Goal: Information Seeking & Learning: Learn about a topic

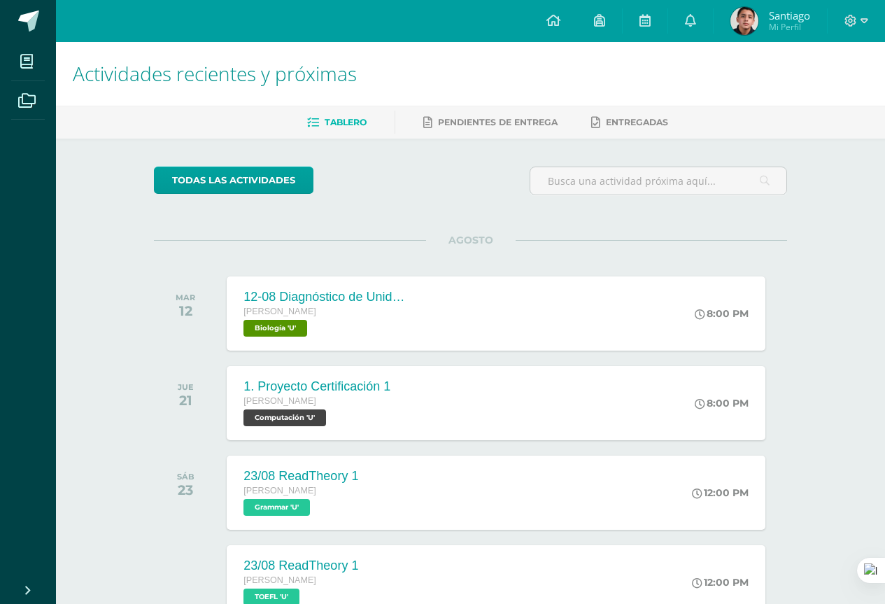
drag, startPoint x: 690, startPoint y: 3, endPoint x: 360, endPoint y: 199, distance: 383.5
click at [360, 199] on div "todas las Actividades" at bounding box center [282, 186] width 269 height 40
click at [656, 15] on link at bounding box center [645, 21] width 45 height 42
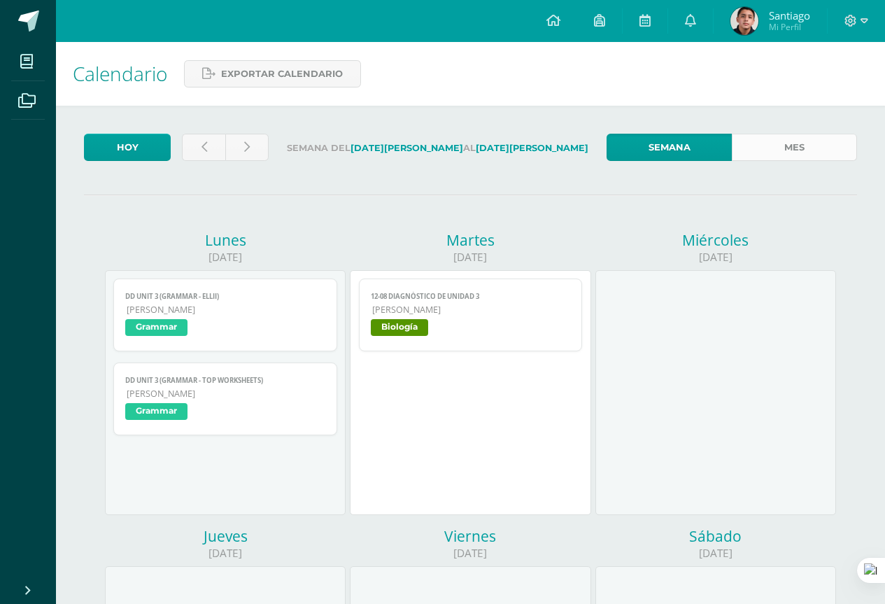
click at [767, 149] on link "Mes" at bounding box center [794, 147] width 125 height 27
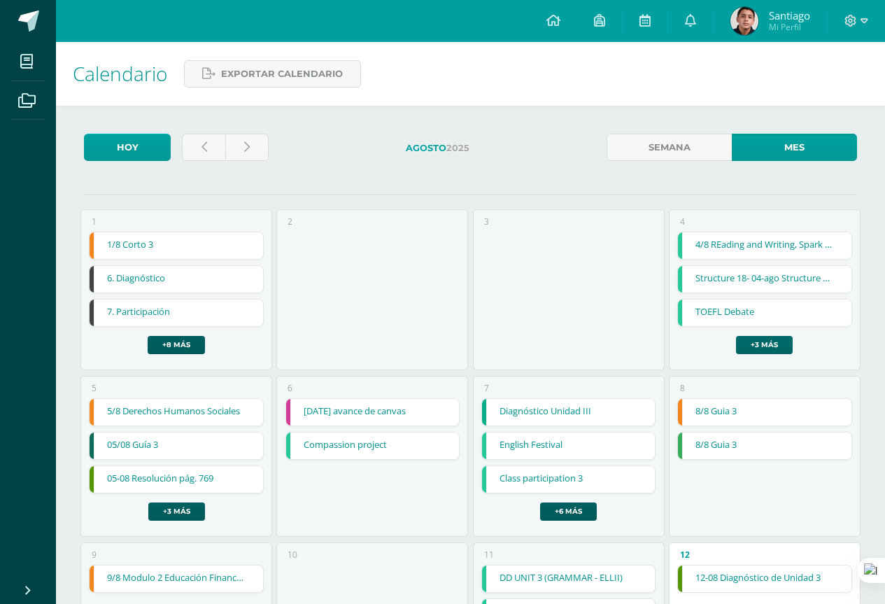
click at [775, 344] on link "+3 más" at bounding box center [764, 345] width 57 height 18
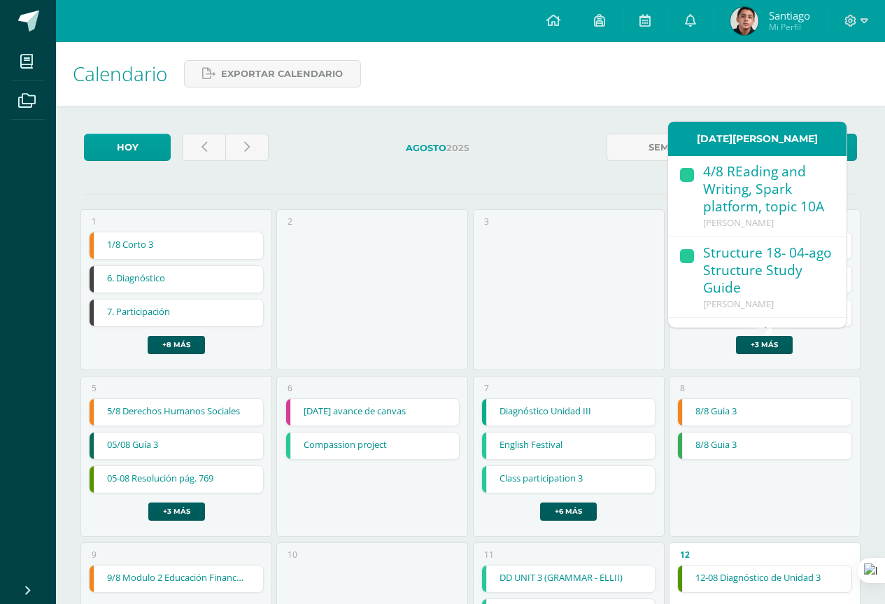
click at [763, 272] on div "Structure 18- 04-ago Structure Study Guide" at bounding box center [767, 271] width 129 height 54
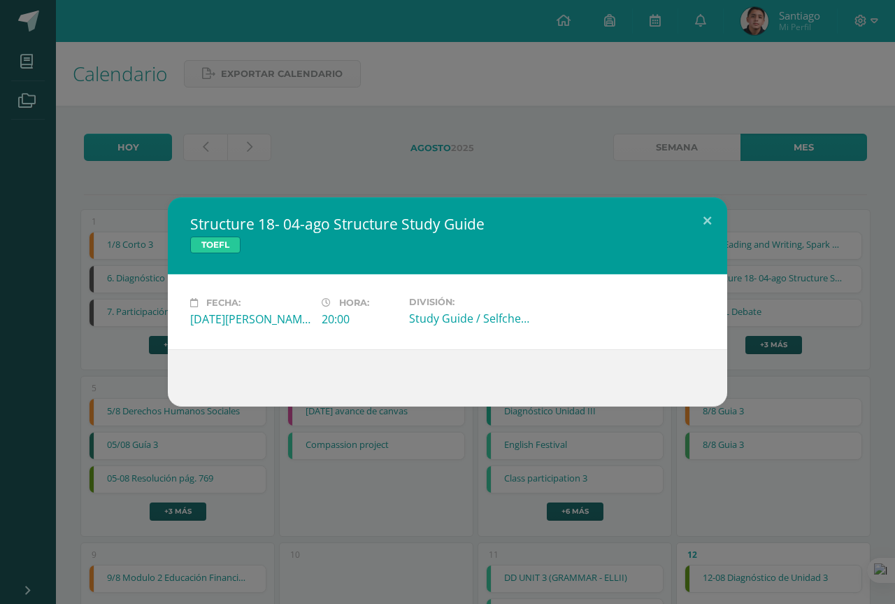
click at [783, 364] on div "Structure 18- 04-ago Structure Study Guide TOEFL Fecha: Lunes 04 de Agosto Hora…" at bounding box center [448, 301] width 884 height 209
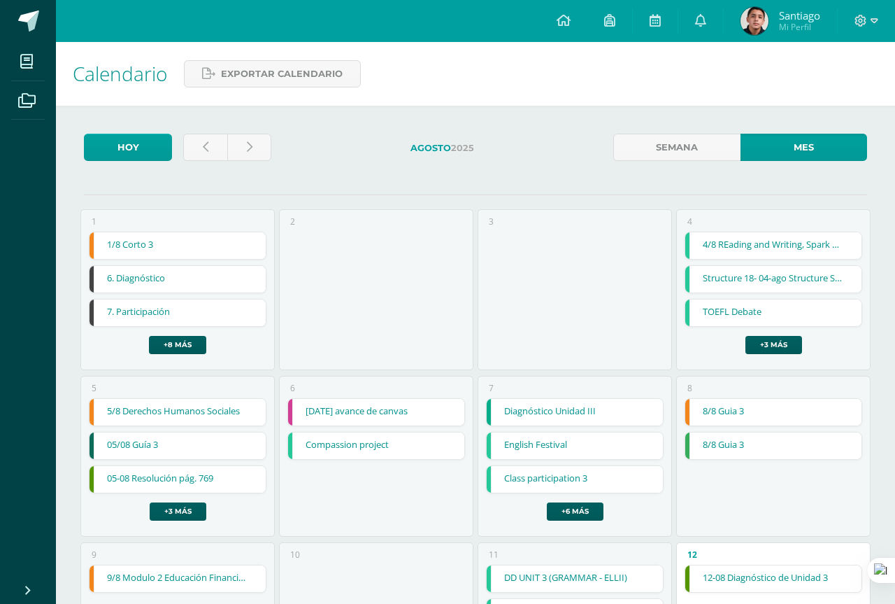
click at [775, 340] on div "Structure 18- 04-ago Structure Study Guide TOEFL Fecha: Lunes 04 de Agosto Hora…" at bounding box center [448, 301] width 884 height 209
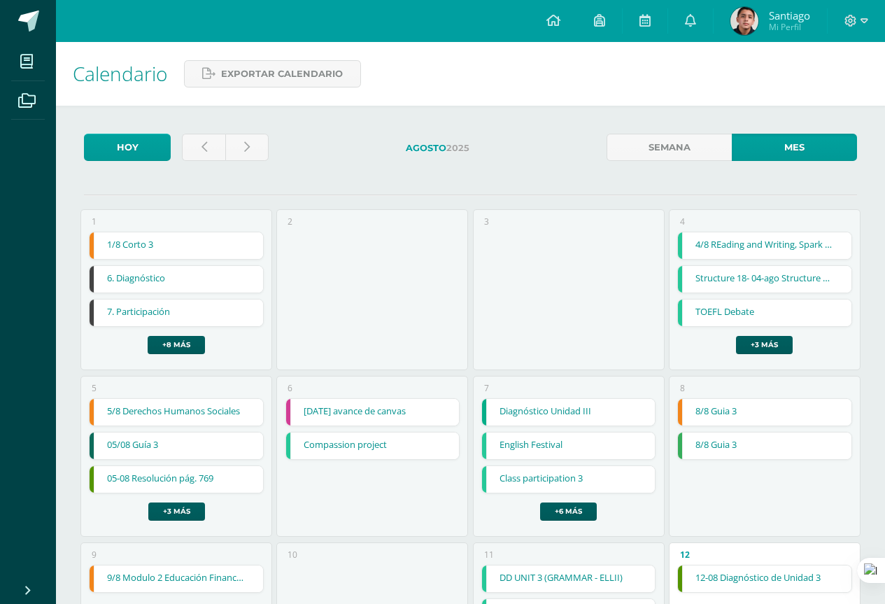
drag, startPoint x: 761, startPoint y: 0, endPoint x: 390, endPoint y: 43, distance: 373.9
click at [406, 52] on div "Calendario Exportar calendario" at bounding box center [470, 74] width 829 height 64
click at [774, 341] on link "+3 más" at bounding box center [764, 345] width 57 height 18
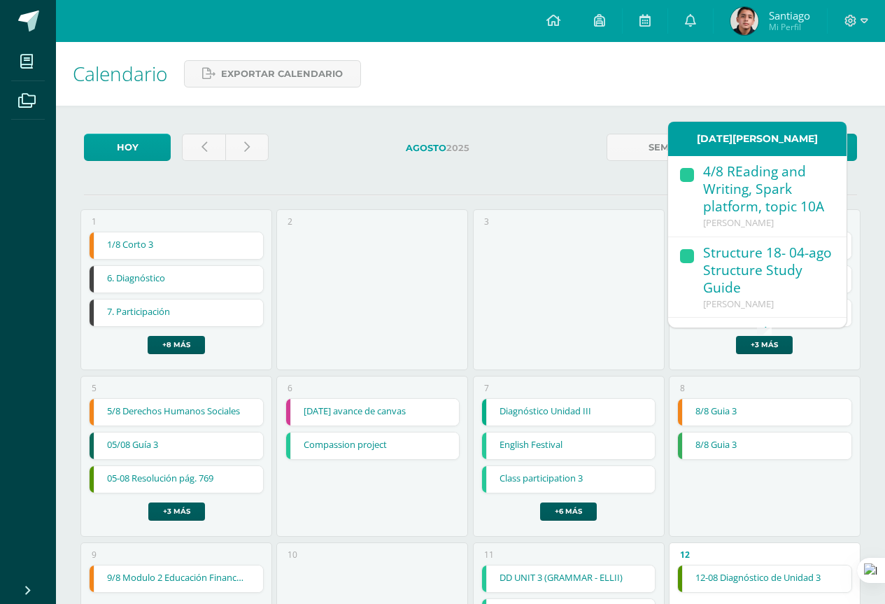
click at [737, 200] on div "4/8 REading and Writing, Spark platform, topic 10A" at bounding box center [767, 190] width 129 height 54
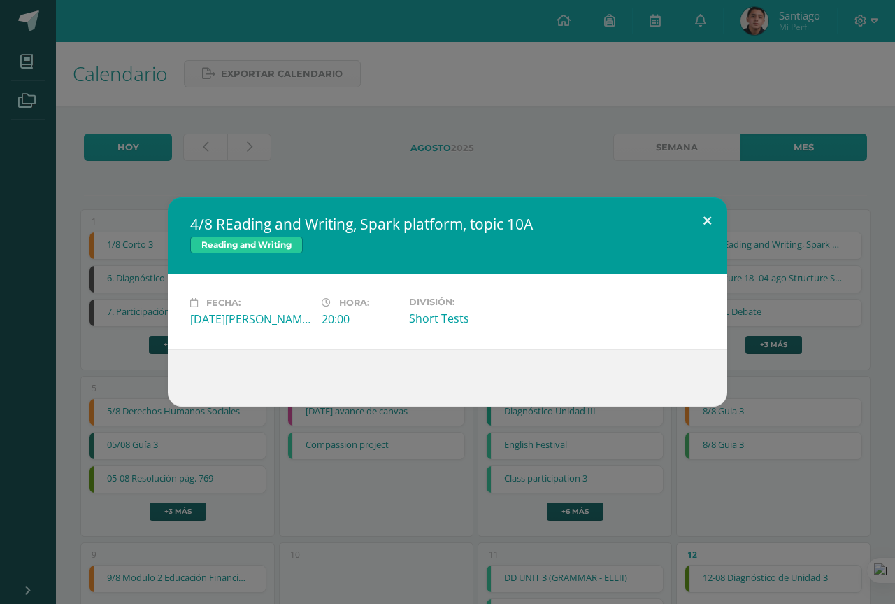
click at [704, 213] on button at bounding box center [708, 221] width 40 height 48
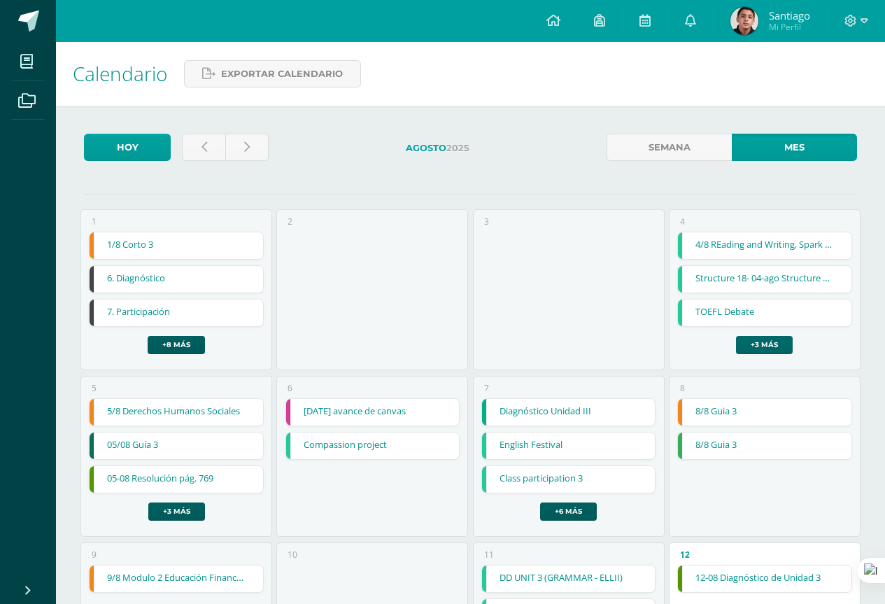
click at [788, 338] on link "+3 más" at bounding box center [764, 345] width 57 height 18
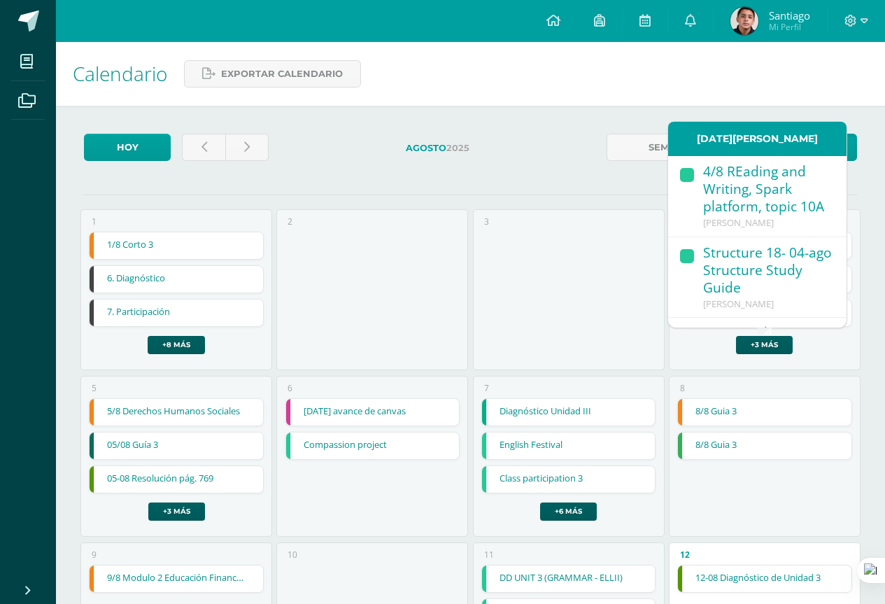
click at [770, 237] on link "4/8 REading and Writing, Spark platform, topic 10A Quinto Bachillerato" at bounding box center [757, 196] width 178 height 81
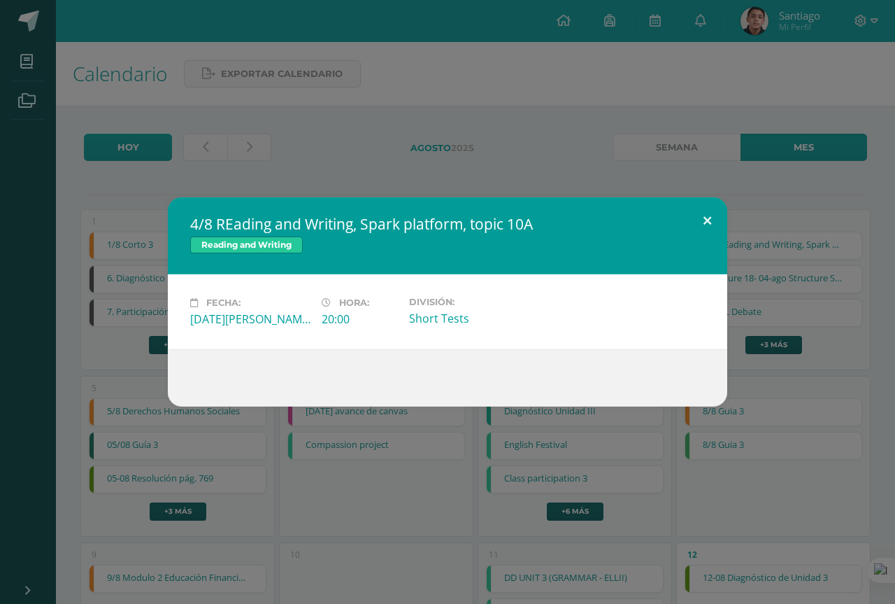
drag, startPoint x: 712, startPoint y: 217, endPoint x: 748, endPoint y: 267, distance: 61.6
click at [709, 218] on button at bounding box center [708, 221] width 40 height 48
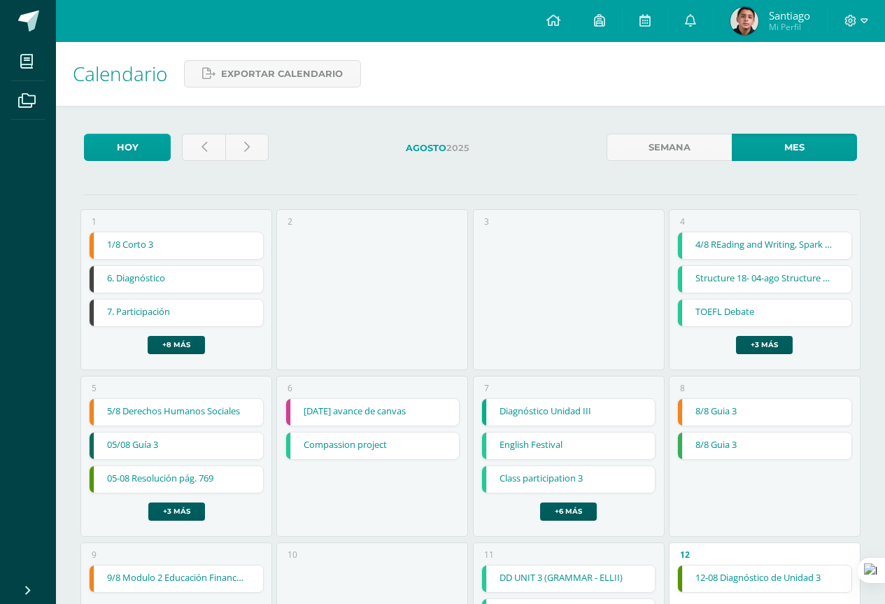
click at [767, 290] on link "Structure 18- 04-ago Structure Study Guide" at bounding box center [764, 279] width 173 height 27
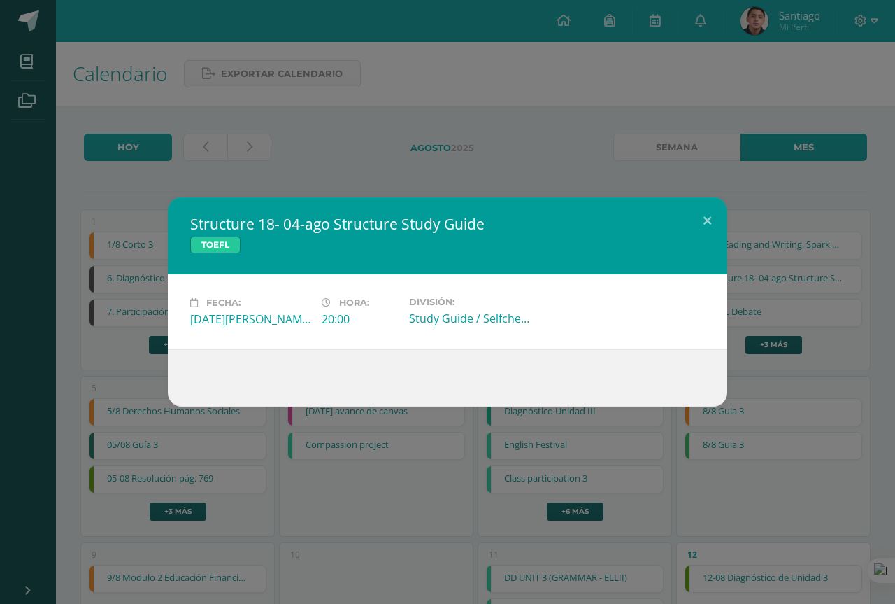
click at [776, 360] on div "Structure 18- 04-ago Structure Study Guide TOEFL Fecha: Lunes 04 de Agosto Hora…" at bounding box center [448, 301] width 884 height 209
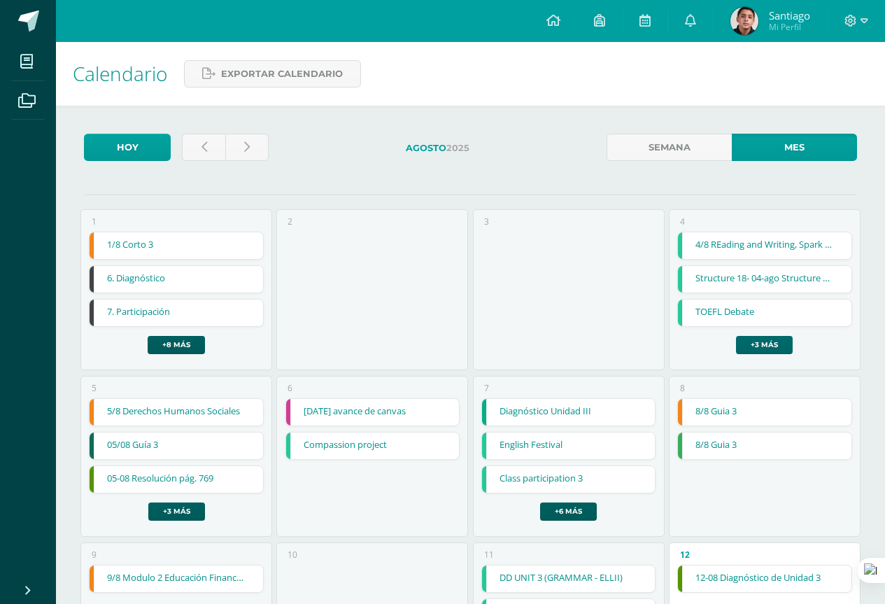
click at [776, 344] on link "+3 más" at bounding box center [764, 345] width 57 height 18
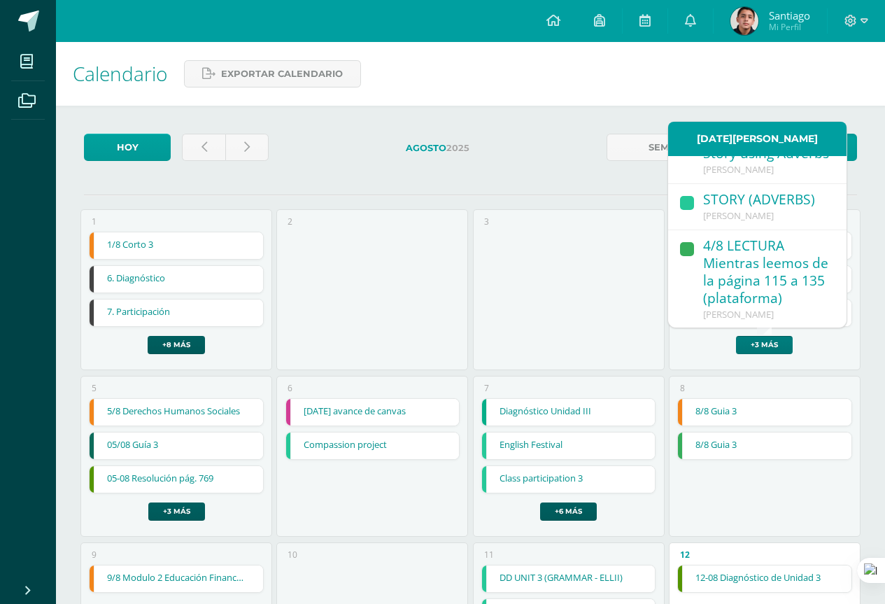
scroll to position [278, 0]
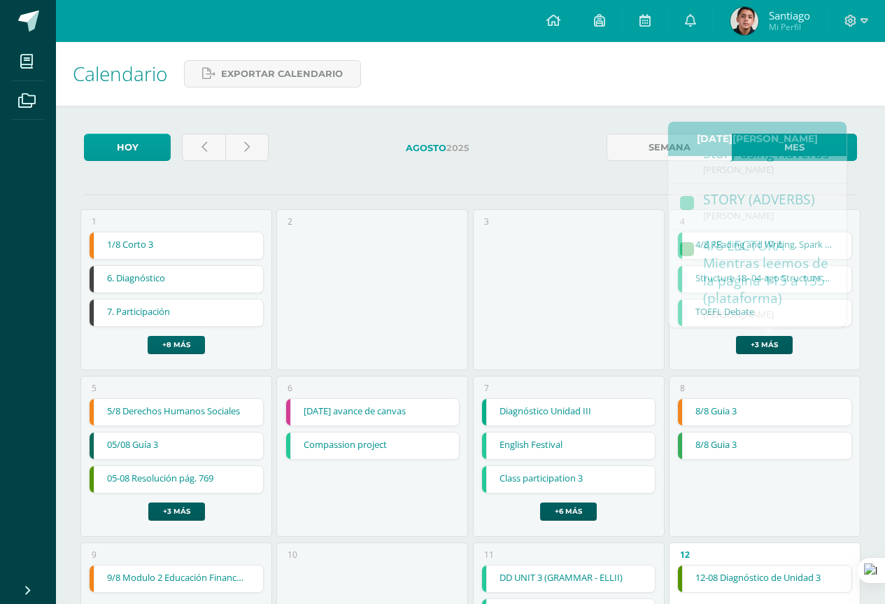
click at [190, 341] on link "+8 más" at bounding box center [176, 345] width 57 height 18
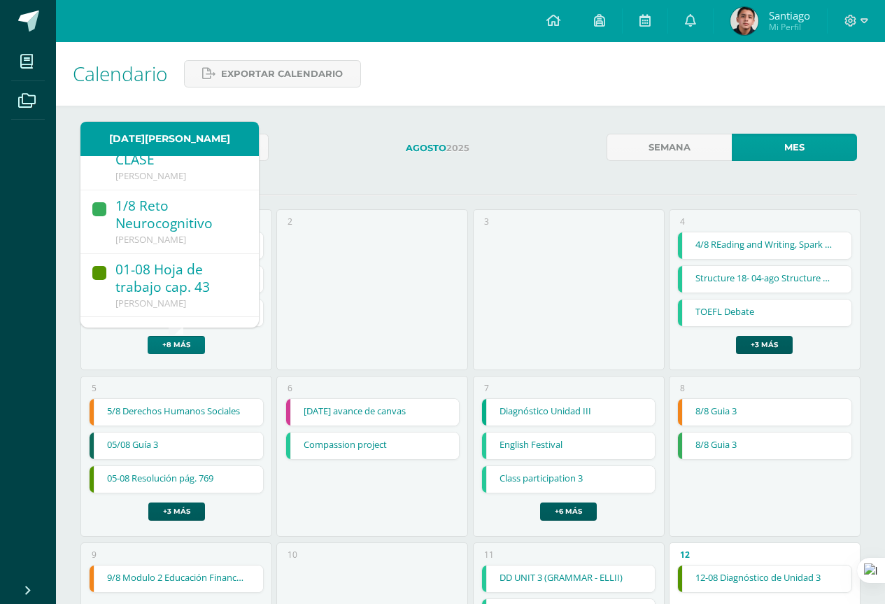
scroll to position [210, 0]
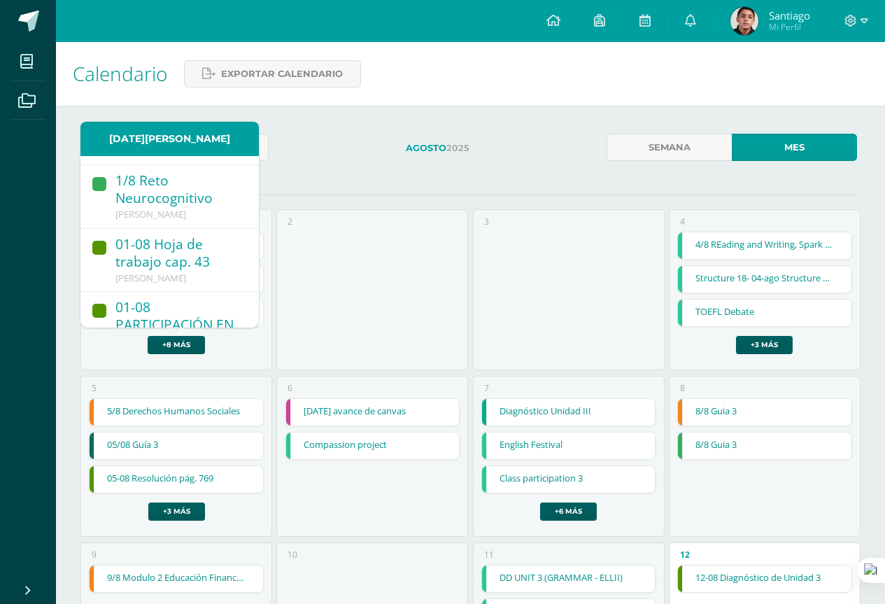
click at [199, 209] on div "[PERSON_NAME]" at bounding box center [179, 214] width 129 height 13
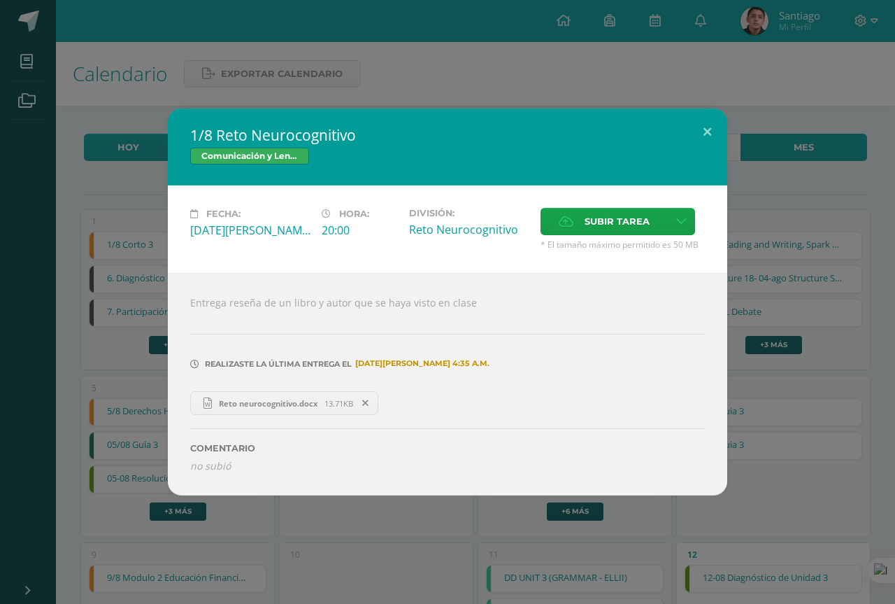
click at [405, 521] on div "1/8 Reto Neurocognitivo Comunicación y Lenguaje Fecha: Viernes 01 de Agosto Hor…" at bounding box center [447, 302] width 895 height 604
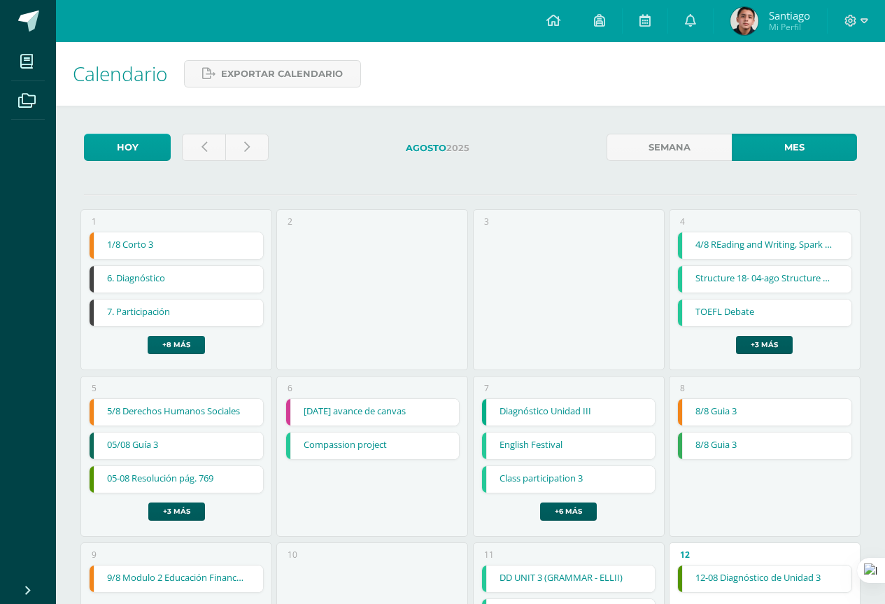
click at [184, 344] on link "+8 más" at bounding box center [176, 345] width 57 height 18
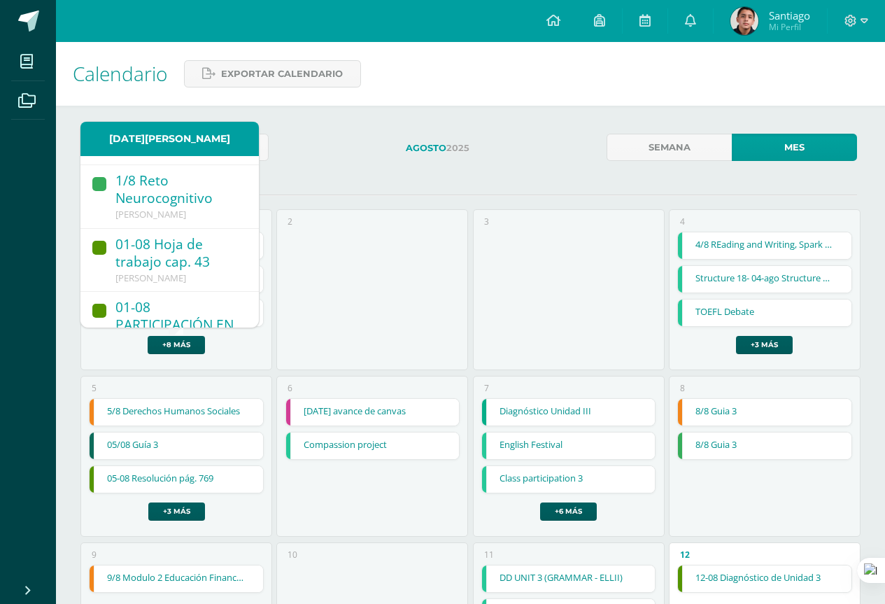
click at [194, 253] on div "01-08 Hoja de trabajo cap. 43" at bounding box center [179, 254] width 129 height 36
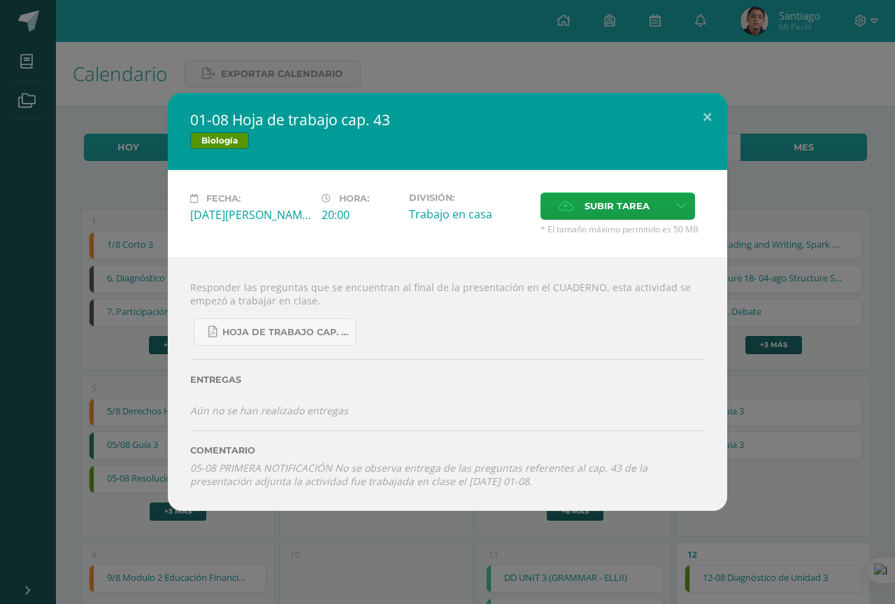
click at [367, 534] on div "01-08 Hoja de trabajo cap. 43 Biología Fecha: Viernes 01 de Agosto Hora: 20:00 …" at bounding box center [447, 302] width 895 height 604
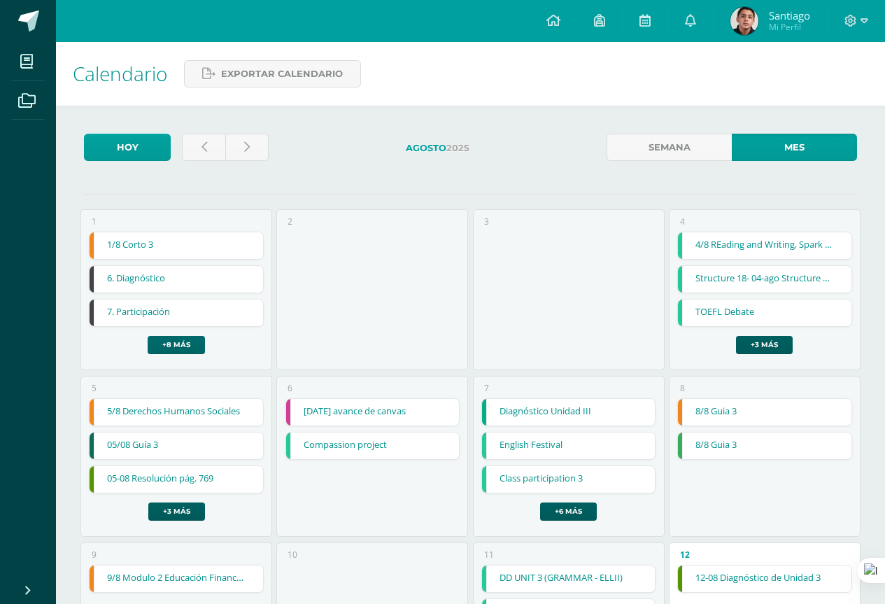
click at [187, 343] on link "+8 más" at bounding box center [176, 345] width 57 height 18
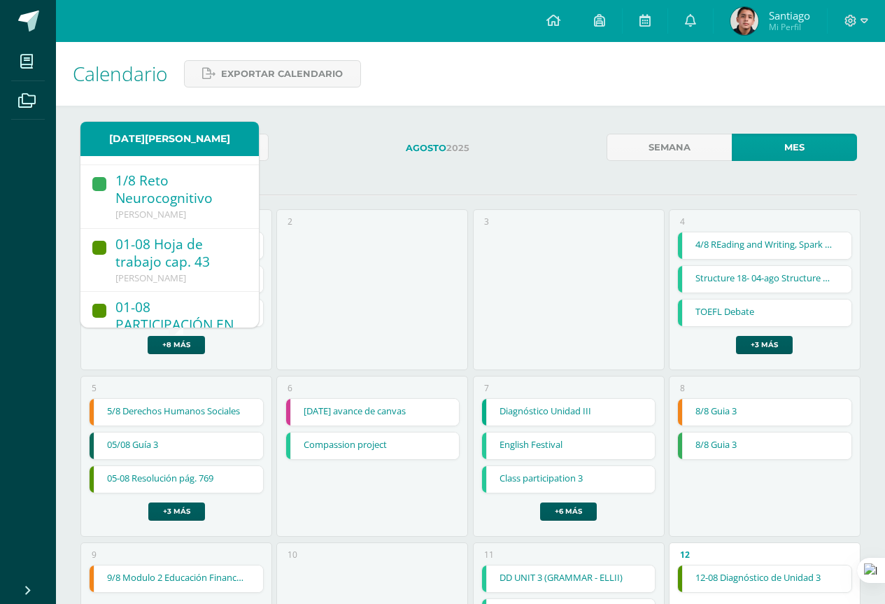
click at [327, 516] on div "6 2025-08-06 avance de canvas 2025-08-06 avance de canvas Expresión Artística C…" at bounding box center [372, 456] width 192 height 161
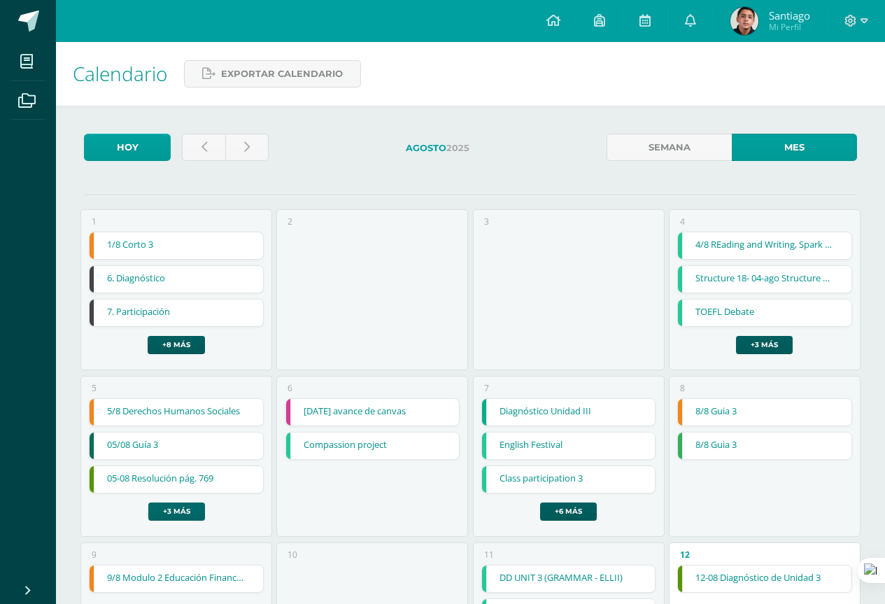
click at [199, 513] on link "+3 más" at bounding box center [176, 511] width 57 height 18
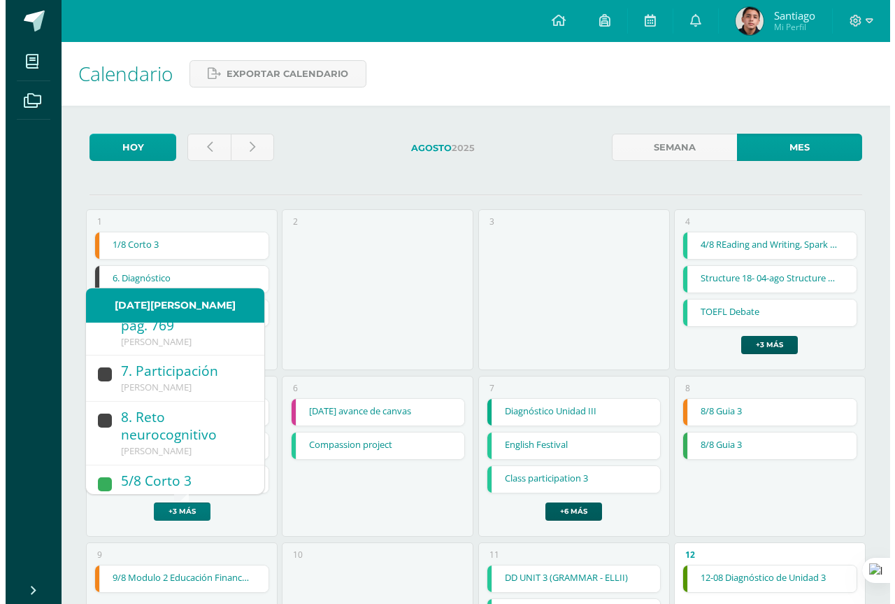
scroll to position [70, 0]
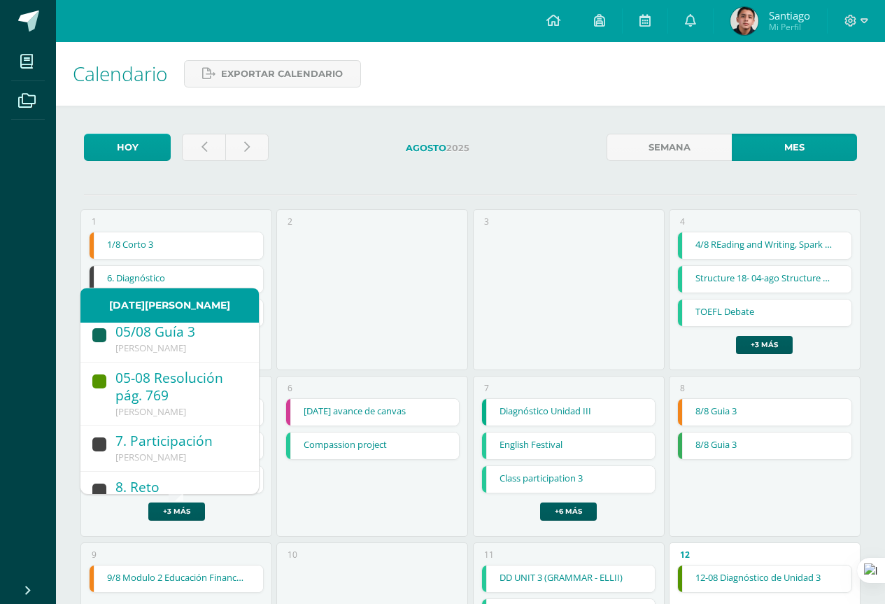
click at [204, 409] on div "[PERSON_NAME]" at bounding box center [179, 412] width 129 height 13
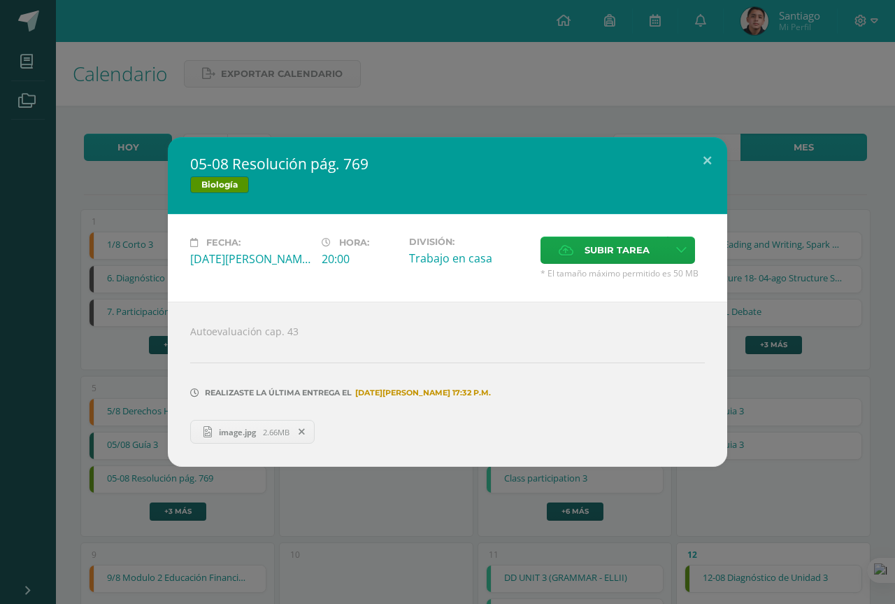
click at [239, 434] on span "image.jpg" at bounding box center [237, 432] width 51 height 10
click at [702, 159] on button at bounding box center [708, 161] width 40 height 48
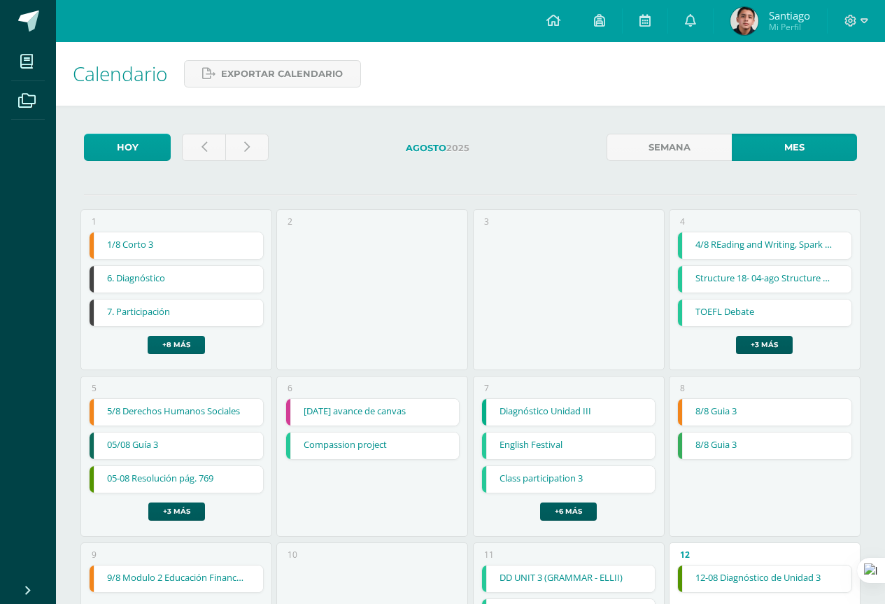
click at [178, 348] on link "+8 más" at bounding box center [176, 345] width 57 height 18
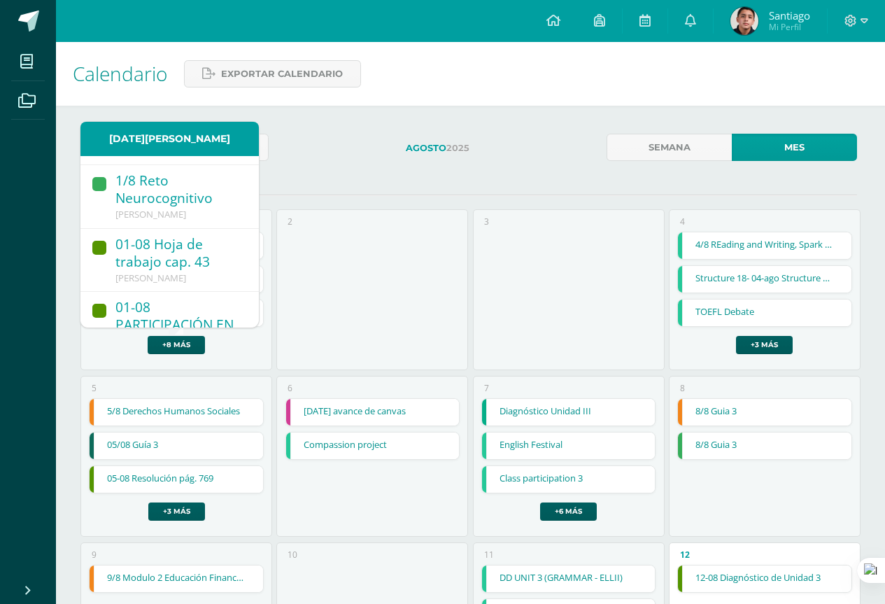
click at [213, 257] on div "01-08 Hoja de trabajo cap. 43" at bounding box center [179, 254] width 129 height 36
